Goal: Transaction & Acquisition: Purchase product/service

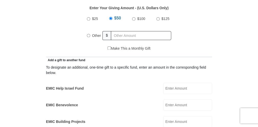
click at [89, 34] on input "Other" at bounding box center [88, 35] width 3 height 3
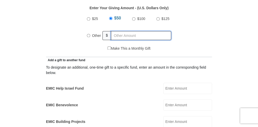
radio input "true"
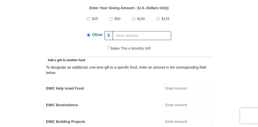
click at [184, 82] on input "EMIC Help Israel Fund" at bounding box center [187, 87] width 49 height 11
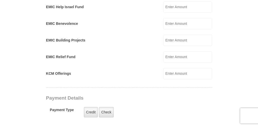
scroll to position [329, 0]
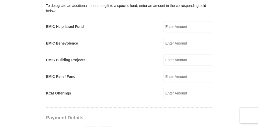
click at [177, 21] on input "EMIC Help Israel Fund" at bounding box center [187, 26] width 49 height 11
type input "5"
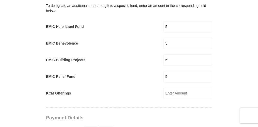
type input "10"
type input "[PERSON_NAME]"
type input "[PERSON_NAME][EMAIL_ADDRESS][PERSON_NAME][DOMAIN_NAME]"
select select "CA"
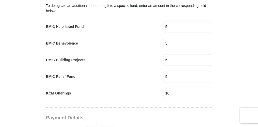
type input "[STREET_ADDRESS]"
type input "Portugal Cove-[GEOGRAPHIC_DATA]"
type input "A1M 2A4"
type input "7098952183"
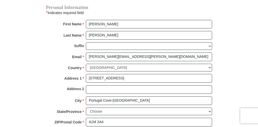
scroll to position [553, 0]
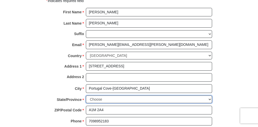
click at [112, 95] on select "Choose [GEOGRAPHIC_DATA] [GEOGRAPHIC_DATA] [GEOGRAPHIC_DATA] [GEOGRAPHIC_DATA] …" at bounding box center [149, 99] width 126 height 8
select select "NL"
click at [86, 95] on select "Choose [GEOGRAPHIC_DATA] [GEOGRAPHIC_DATA] [GEOGRAPHIC_DATA] [GEOGRAPHIC_DATA] …" at bounding box center [149, 99] width 126 height 8
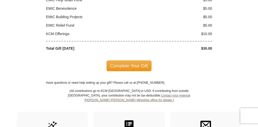
scroll to position [716, 0]
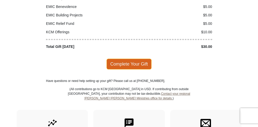
click at [130, 58] on span "Complete Your Gift" at bounding box center [128, 63] width 45 height 11
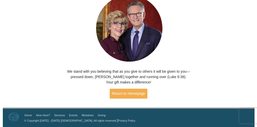
scroll to position [70, 0]
